Goal: Navigation & Orientation: Find specific page/section

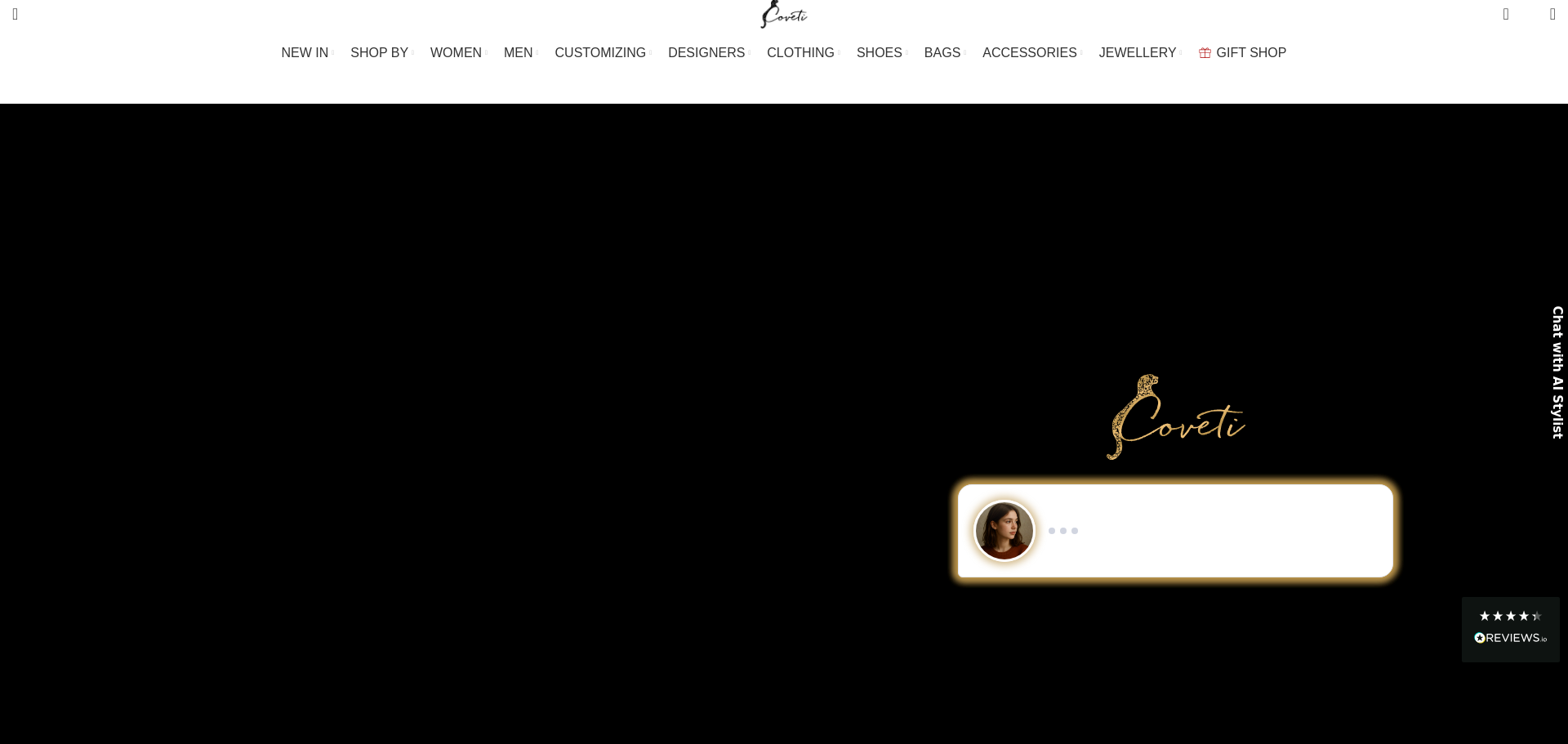
scroll to position [8, 0]
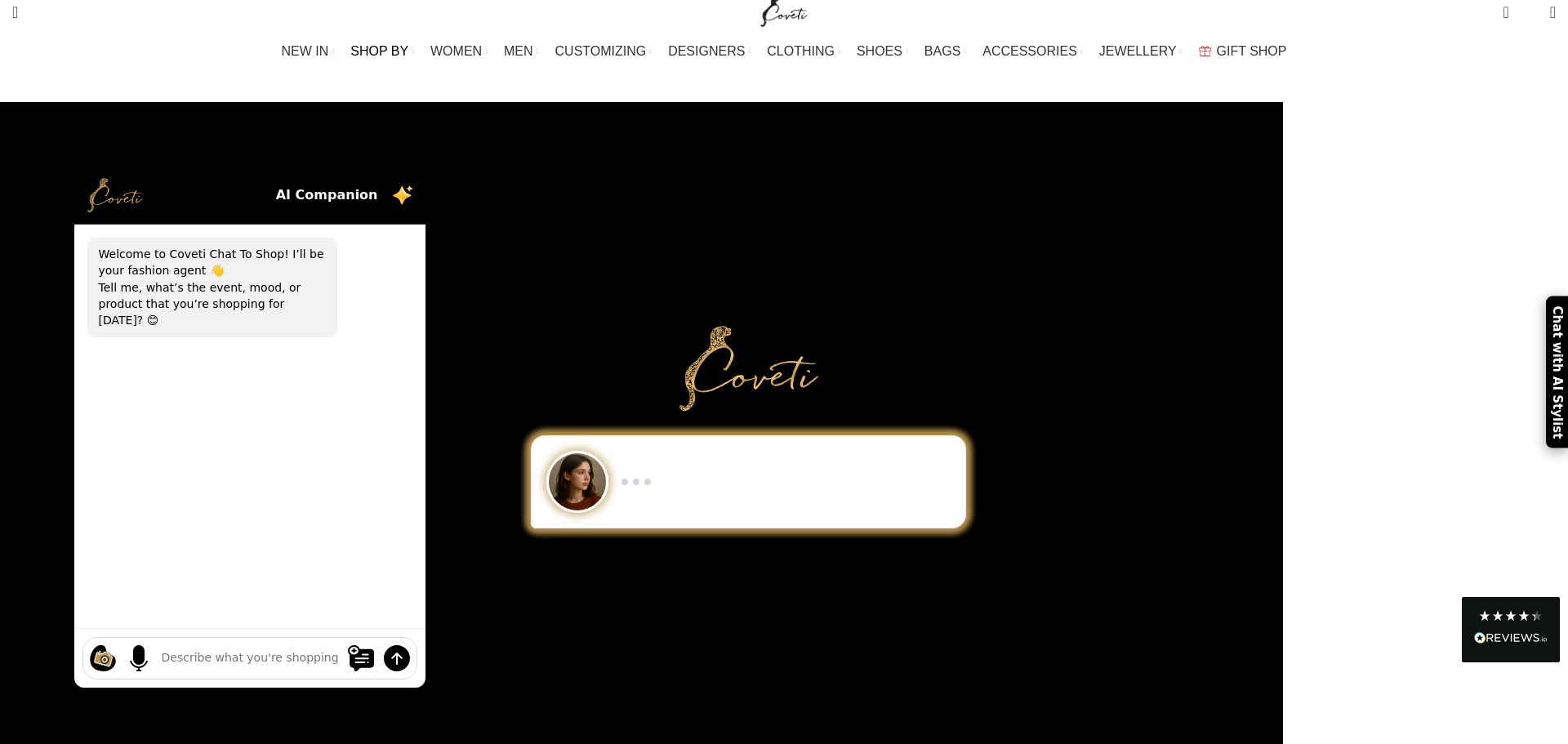
click at [409, 55] on span "SHOP BY" at bounding box center [379, 51] width 58 height 15
click at [409, 48] on span "SHOP BY" at bounding box center [379, 51] width 58 height 15
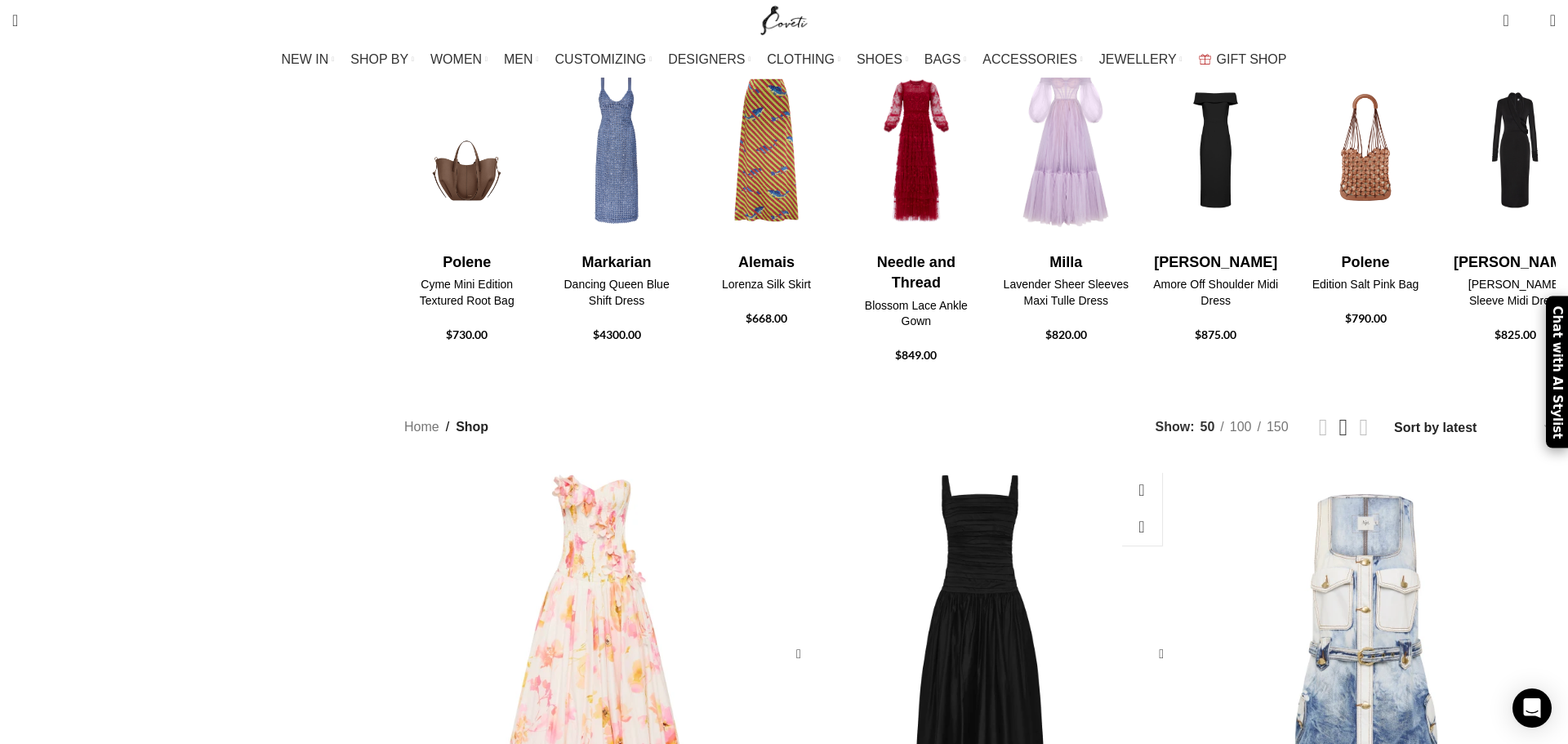
scroll to position [811, 0]
